Goal: Information Seeking & Learning: Check status

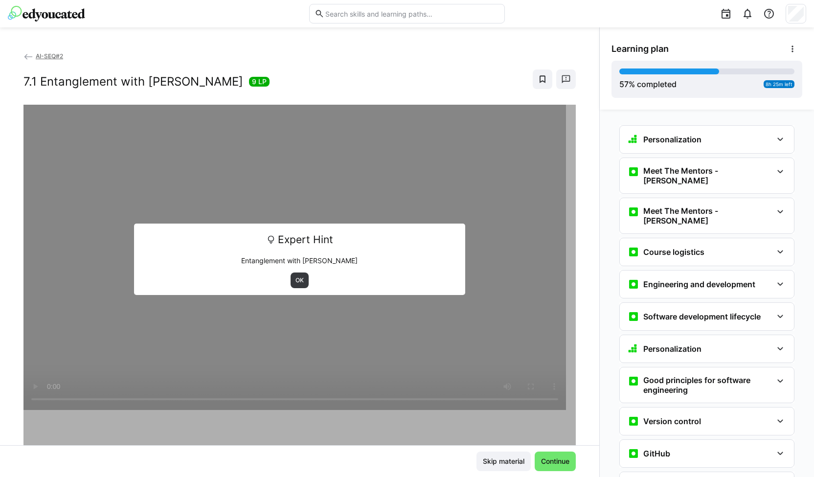
scroll to position [1433, 0]
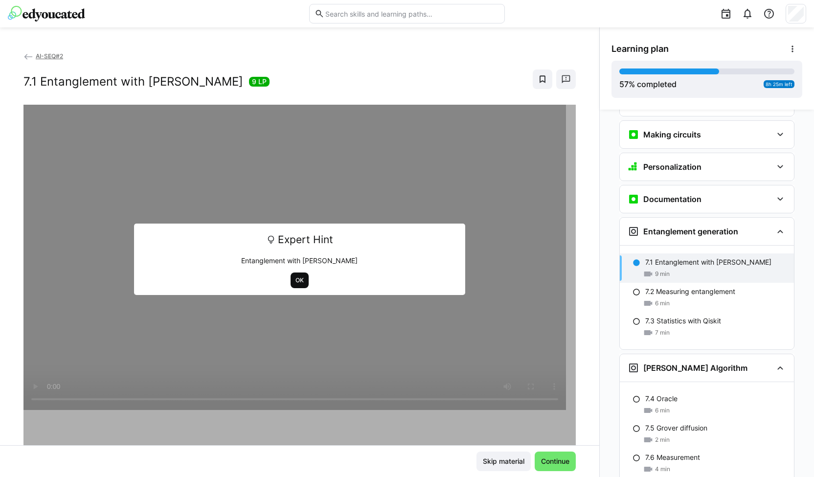
click at [298, 280] on span "OK" at bounding box center [300, 280] width 10 height 8
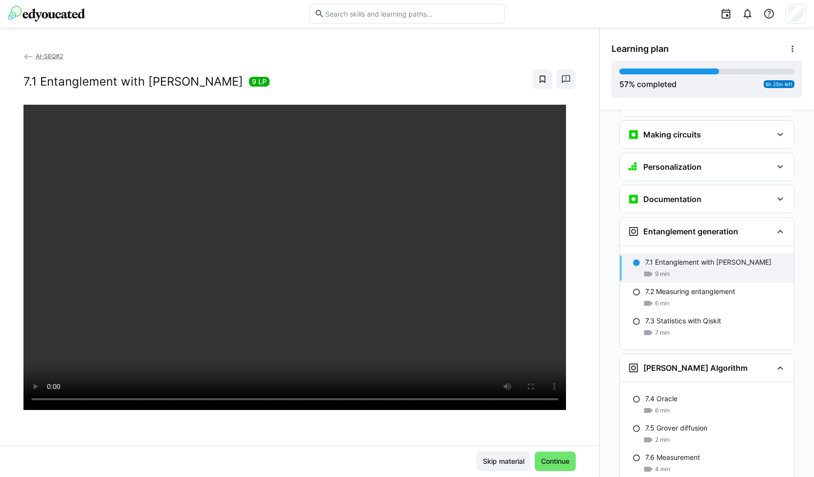
click at [51, 10] on img at bounding box center [46, 14] width 77 height 16
click at [552, 464] on span "Continue" at bounding box center [555, 462] width 31 height 10
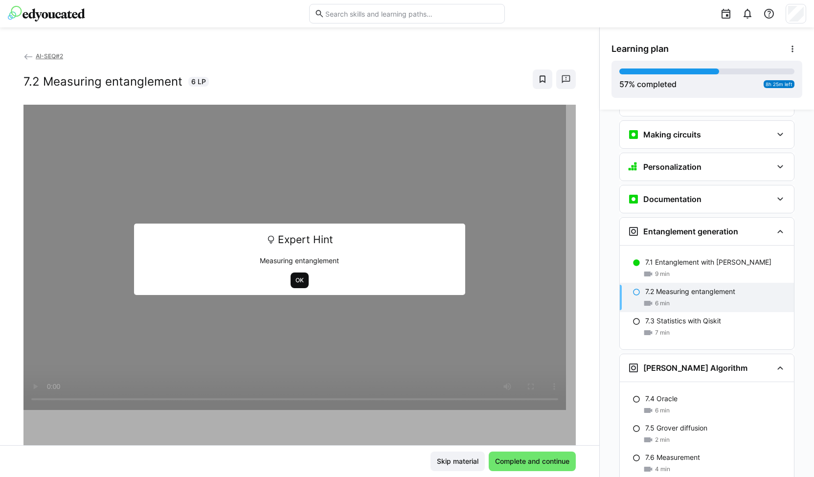
click at [296, 279] on span "OK" at bounding box center [300, 280] width 10 height 8
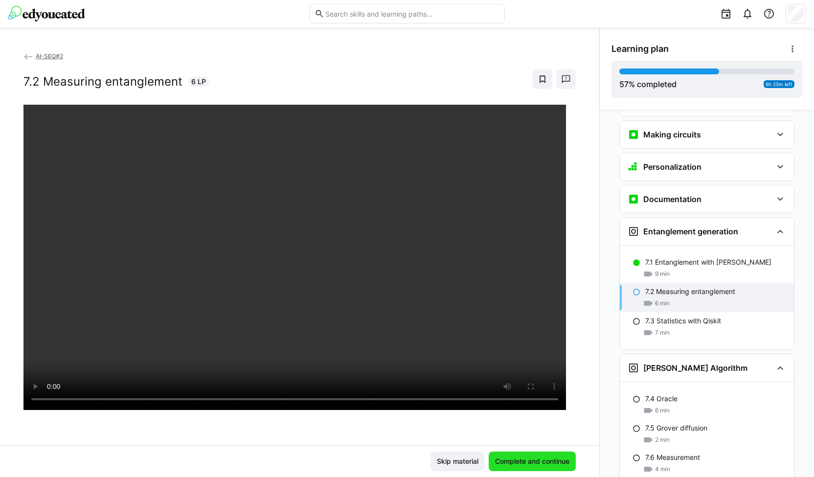
click at [527, 460] on span "Complete and continue" at bounding box center [532, 462] width 77 height 10
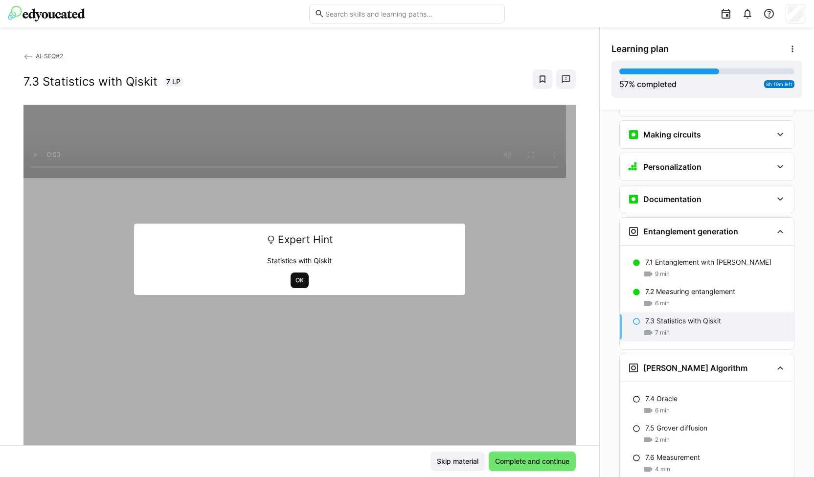
click at [295, 281] on span "OK" at bounding box center [300, 280] width 10 height 8
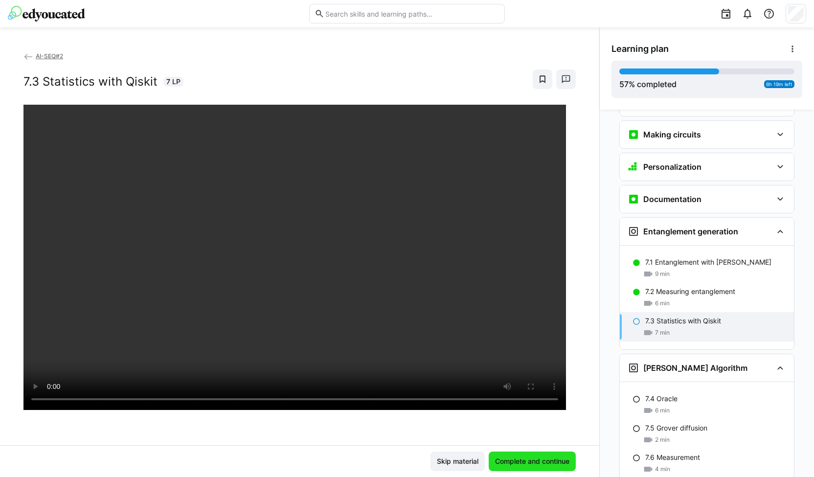
click at [512, 455] on span "Complete and continue" at bounding box center [532, 462] width 87 height 20
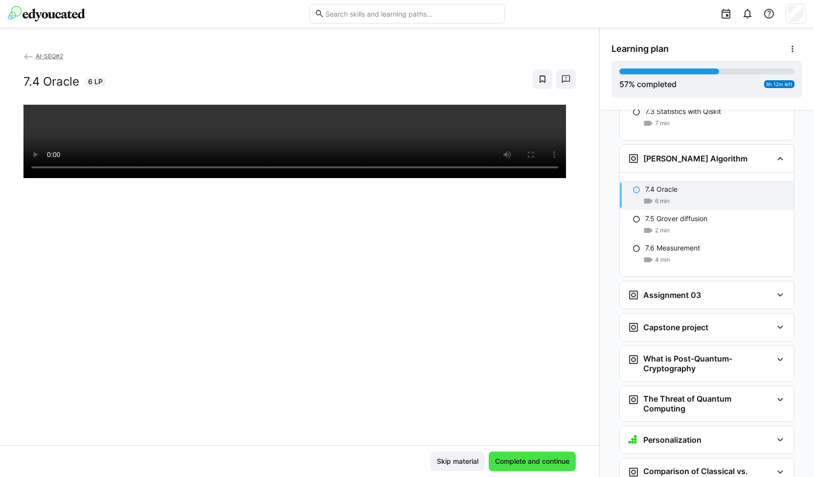
scroll to position [1646, 0]
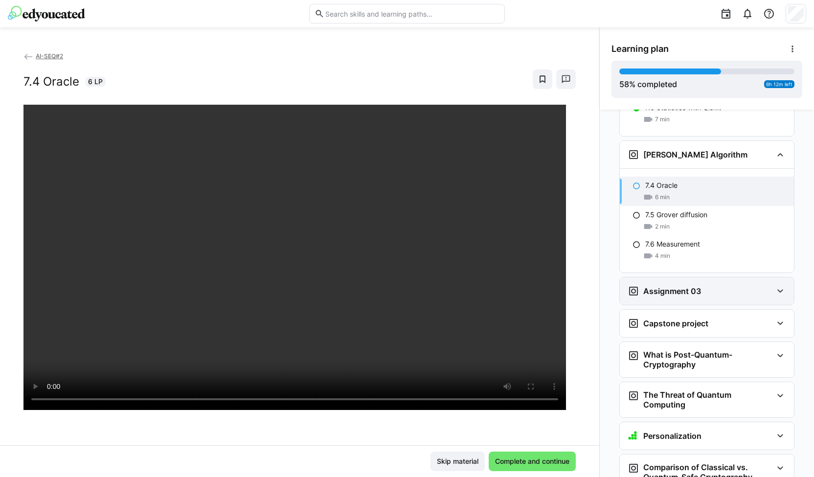
click at [676, 286] on h3 "Assignment 03" at bounding box center [672, 291] width 58 height 10
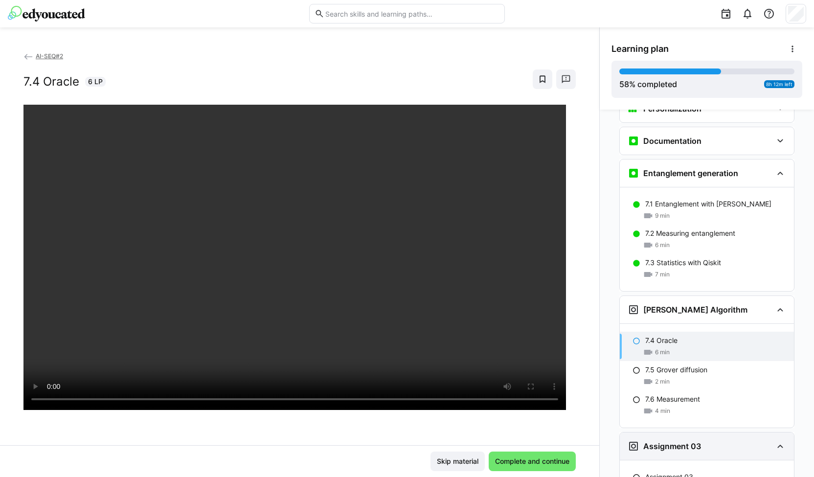
scroll to position [1491, 0]
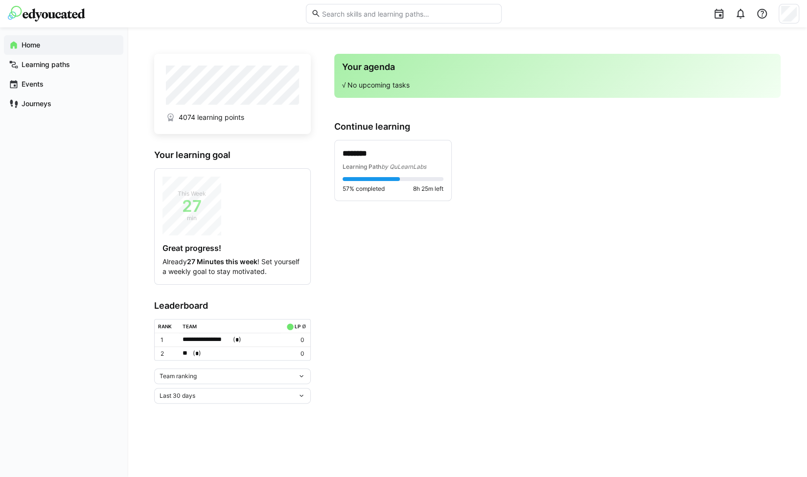
click at [236, 376] on div "Team ranking" at bounding box center [229, 376] width 138 height 7
click at [219, 398] on div "Last 30 days" at bounding box center [232, 396] width 157 height 16
click at [202, 372] on div "All time" at bounding box center [232, 373] width 145 height 8
click at [199, 403] on div "**********" at bounding box center [467, 252] width 626 height 403
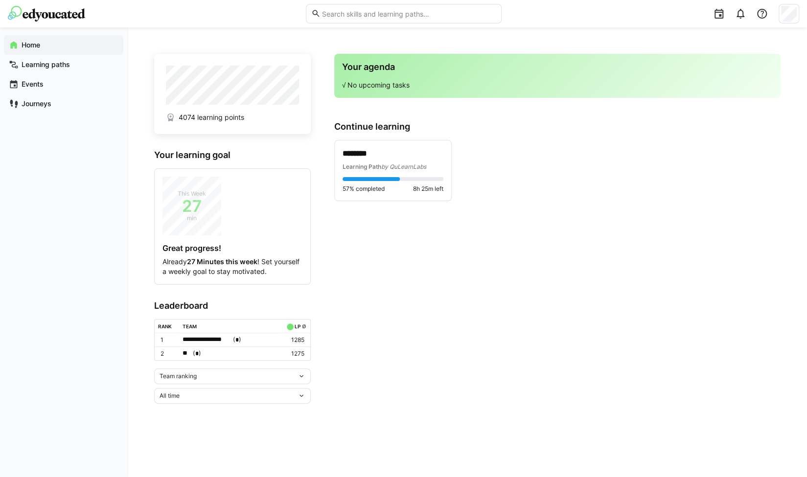
click at [214, 375] on div "Team ranking" at bounding box center [229, 376] width 138 height 7
click at [201, 405] on span "Individual ranking" at bounding box center [232, 411] width 157 height 16
click at [233, 373] on div "Team ranking" at bounding box center [229, 376] width 138 height 7
click at [203, 406] on span "Individual ranking" at bounding box center [232, 411] width 157 height 16
click at [203, 444] on div "Last 30 days" at bounding box center [229, 447] width 138 height 7
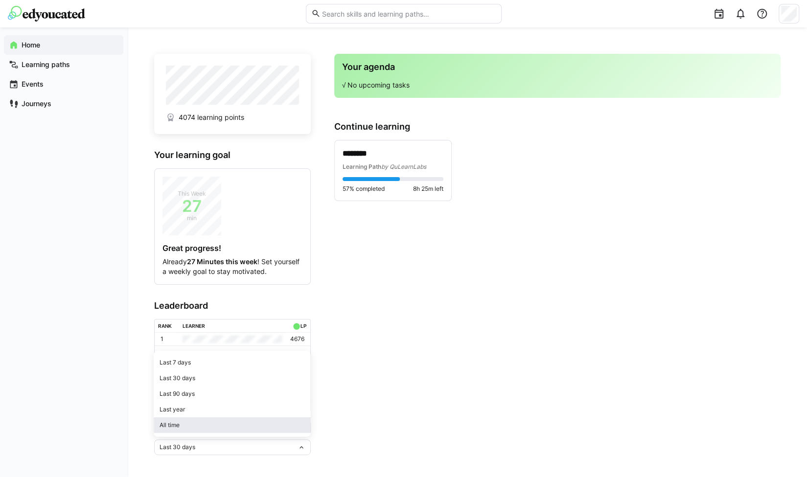
click at [203, 431] on span "All time" at bounding box center [232, 425] width 157 height 16
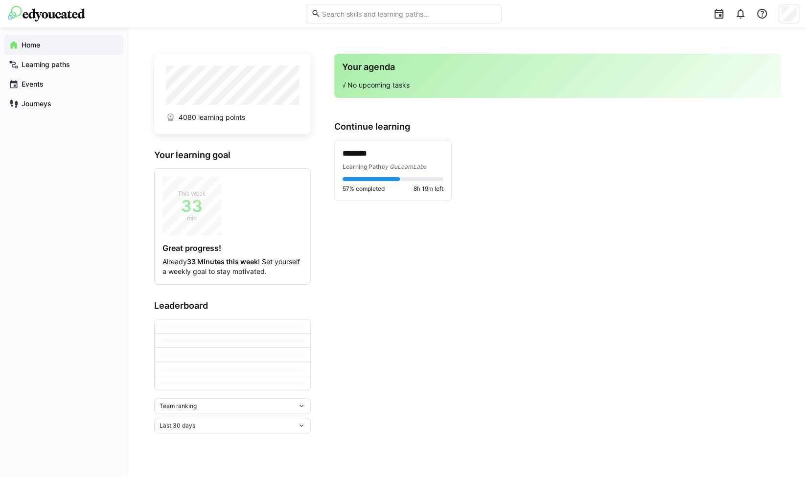
click at [212, 405] on div "Team ranking" at bounding box center [229, 406] width 138 height 7
click at [195, 445] on span "Individual ranking" at bounding box center [232, 441] width 157 height 16
click at [208, 445] on div "Last 30 days" at bounding box center [229, 447] width 138 height 7
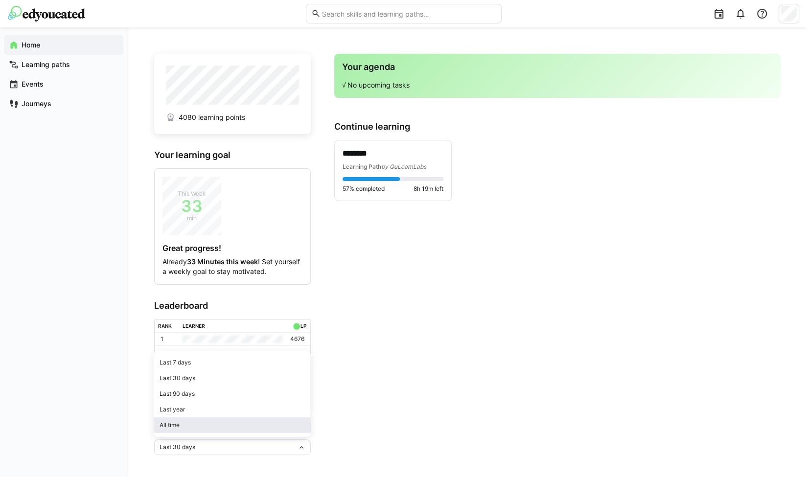
click at [211, 424] on div "All time" at bounding box center [232, 425] width 145 height 8
click at [206, 427] on span "Individual ranking" at bounding box center [184, 428] width 48 height 8
click at [195, 444] on div "All time" at bounding box center [229, 447] width 138 height 7
click at [212, 364] on div "Last 7 days" at bounding box center [232, 363] width 145 height 8
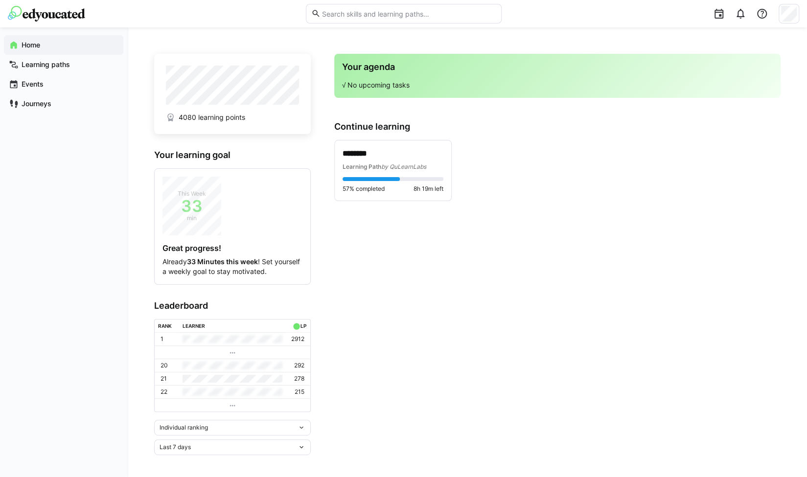
click at [209, 452] on div "Last 7 days" at bounding box center [232, 447] width 157 height 16
click at [209, 452] on div "Last 7 days Last 7 days Last 30 days Last 90 days Last year All time" at bounding box center [232, 447] width 157 height 16
click at [209, 452] on div "Last 7 days" at bounding box center [232, 447] width 157 height 16
click at [208, 393] on div "Last 90 days" at bounding box center [232, 394] width 145 height 8
click at [219, 448] on div "Last 90 days" at bounding box center [229, 447] width 138 height 7
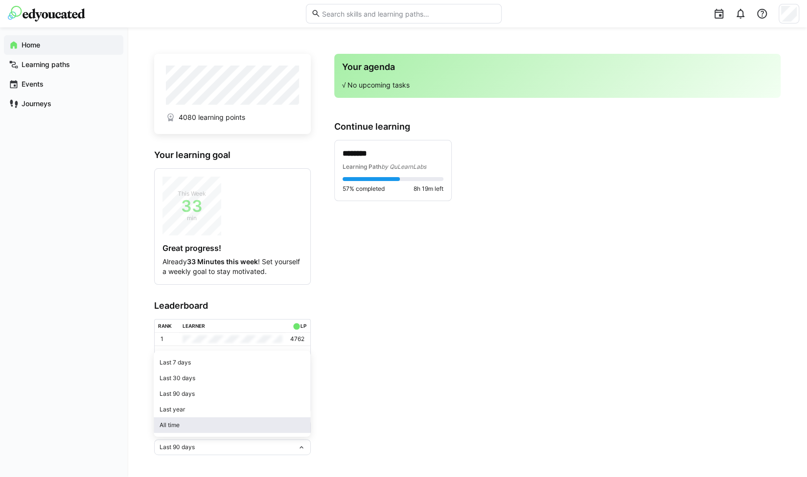
click at [217, 424] on div "All time" at bounding box center [232, 425] width 145 height 8
click at [244, 441] on div "All time" at bounding box center [232, 447] width 157 height 16
click at [224, 397] on div "Last 90 days" at bounding box center [232, 394] width 145 height 8
click at [221, 453] on div "Last 90 days" at bounding box center [232, 447] width 157 height 16
click at [224, 423] on div "All time" at bounding box center [232, 425] width 145 height 8
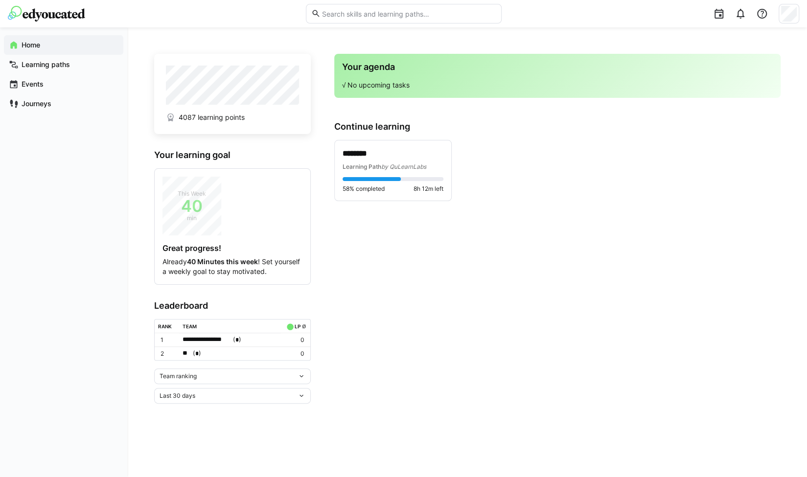
click at [203, 392] on div "Last 30 days" at bounding box center [229, 395] width 138 height 7
click at [198, 372] on div "All time" at bounding box center [232, 373] width 145 height 8
click at [215, 373] on div "Team ranking" at bounding box center [229, 376] width 138 height 7
click at [200, 405] on span "Individual ranking" at bounding box center [232, 411] width 157 height 16
